Goal: Check status: Check status

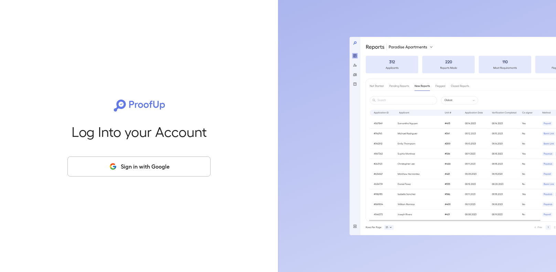
click at [170, 167] on button "Sign in with Google" at bounding box center [138, 166] width 143 height 20
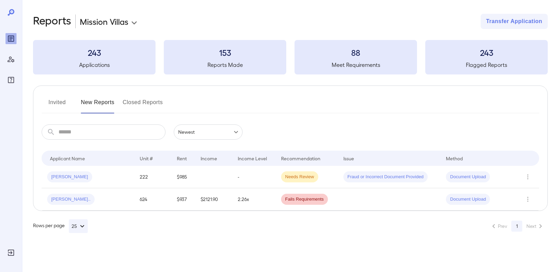
click at [132, 21] on body "**********" at bounding box center [278, 136] width 556 height 272
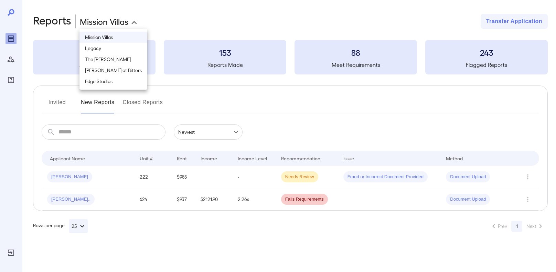
click at [104, 57] on li "The [PERSON_NAME]" at bounding box center [114, 59] width 68 height 11
type input "**********"
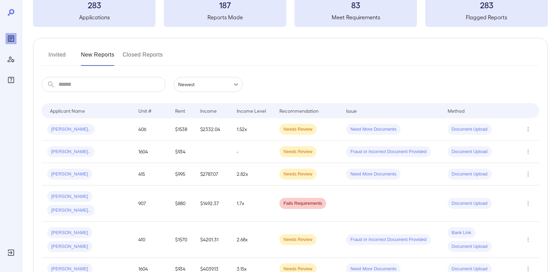
scroll to position [48, 0]
click at [65, 125] on div "[PERSON_NAME].." at bounding box center [70, 129] width 47 height 11
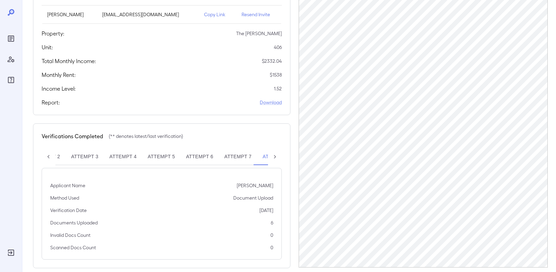
scroll to position [110, 0]
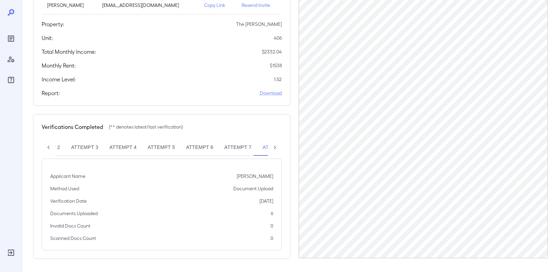
click at [277, 147] on icon at bounding box center [275, 147] width 7 height 7
click at [277, 147] on div "Attempt 1 Attempt 2 Attempt 3 Attempt 4 Attempt 5 Attempt 6 Attempt 7 Attempt 8…" at bounding box center [162, 147] width 240 height 17
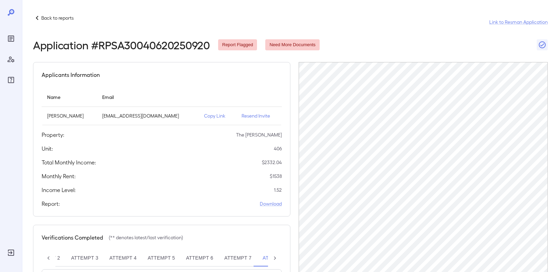
scroll to position [110, 0]
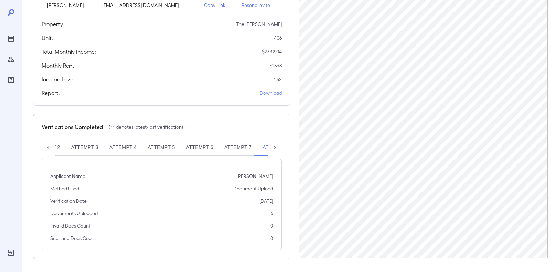
click at [276, 147] on icon at bounding box center [275, 147] width 7 height 7
click at [276, 147] on div "Attempt 1 Attempt 2 Attempt 3 Attempt 4 Attempt 5 Attempt 6 Attempt 7 Attempt 8…" at bounding box center [162, 147] width 240 height 17
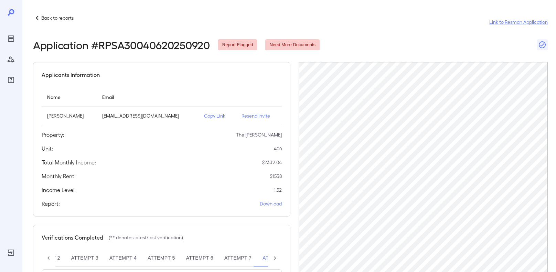
scroll to position [110, 0]
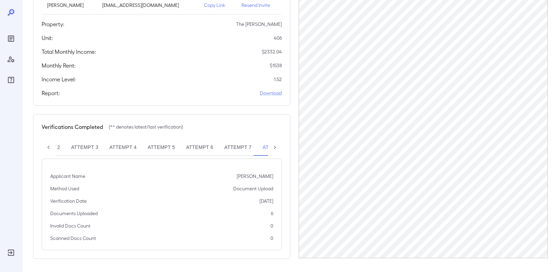
click at [275, 149] on icon at bounding box center [275, 147] width 7 height 7
click at [275, 149] on div "Attempt 1 Attempt 2 Attempt 3 Attempt 4 Attempt 5 Attempt 6 Attempt 7 Attempt 8…" at bounding box center [162, 147] width 240 height 17
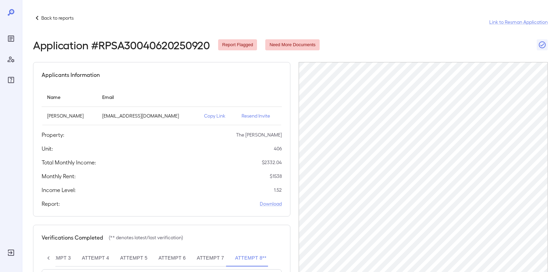
click at [48, 256] on icon at bounding box center [48, 257] width 7 height 7
click at [48, 256] on div "Attempt 1 Attempt 2 Attempt 3 Attempt 4 Attempt 5 Attempt 6 Attempt 7 Attempt 8…" at bounding box center [162, 258] width 240 height 17
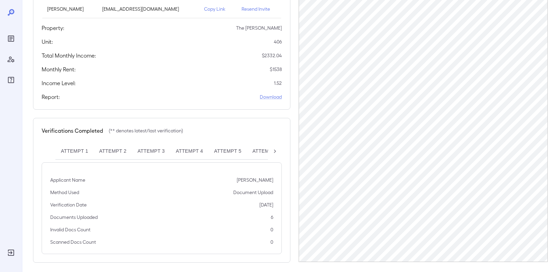
scroll to position [110, 0]
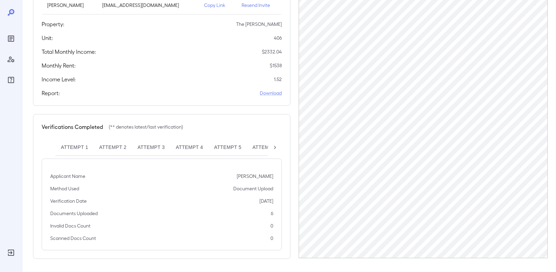
click at [276, 145] on icon at bounding box center [275, 147] width 7 height 7
click at [276, 145] on div "Attempt 1 Attempt 2 Attempt 3 Attempt 4 Attempt 5 Attempt 6 Attempt 7 Attempt 8…" at bounding box center [162, 147] width 240 height 17
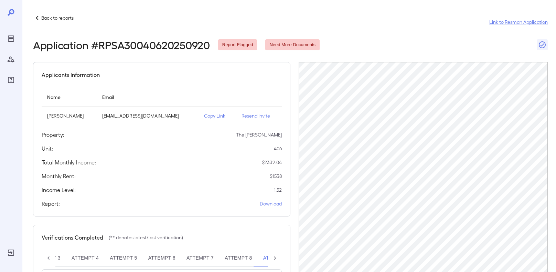
scroll to position [110, 0]
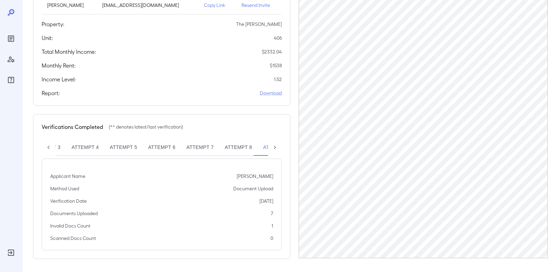
click at [275, 146] on icon at bounding box center [275, 147] width 2 height 3
click at [275, 147] on div "Attempt 1 Attempt 2 Attempt 3 Attempt 4 Attempt 5 Attempt 6 Attempt 7 Attempt 8…" at bounding box center [162, 147] width 240 height 17
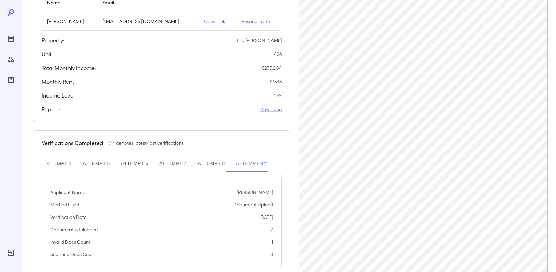
scroll to position [110, 0]
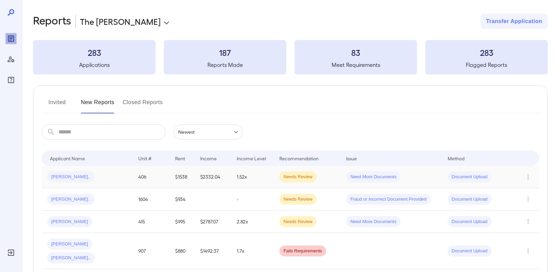
click at [102, 178] on div "[PERSON_NAME].." at bounding box center [87, 176] width 80 height 11
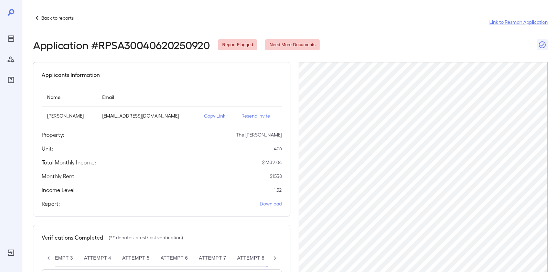
scroll to position [0, 104]
click at [218, 117] on p "Copy Link" at bounding box center [217, 115] width 27 height 7
click at [64, 16] on p "Back to reports" at bounding box center [57, 17] width 32 height 7
